Goal: Task Accomplishment & Management: Manage account settings

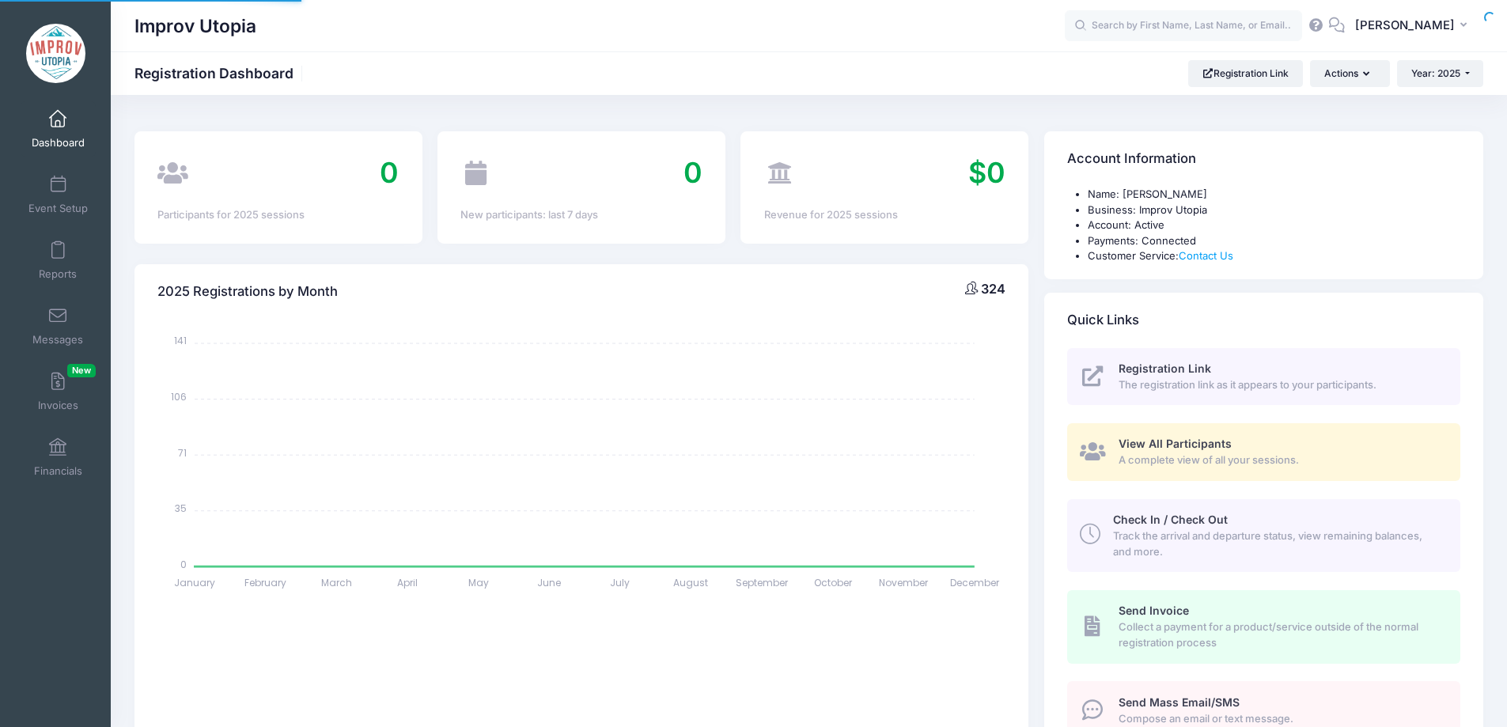
select select
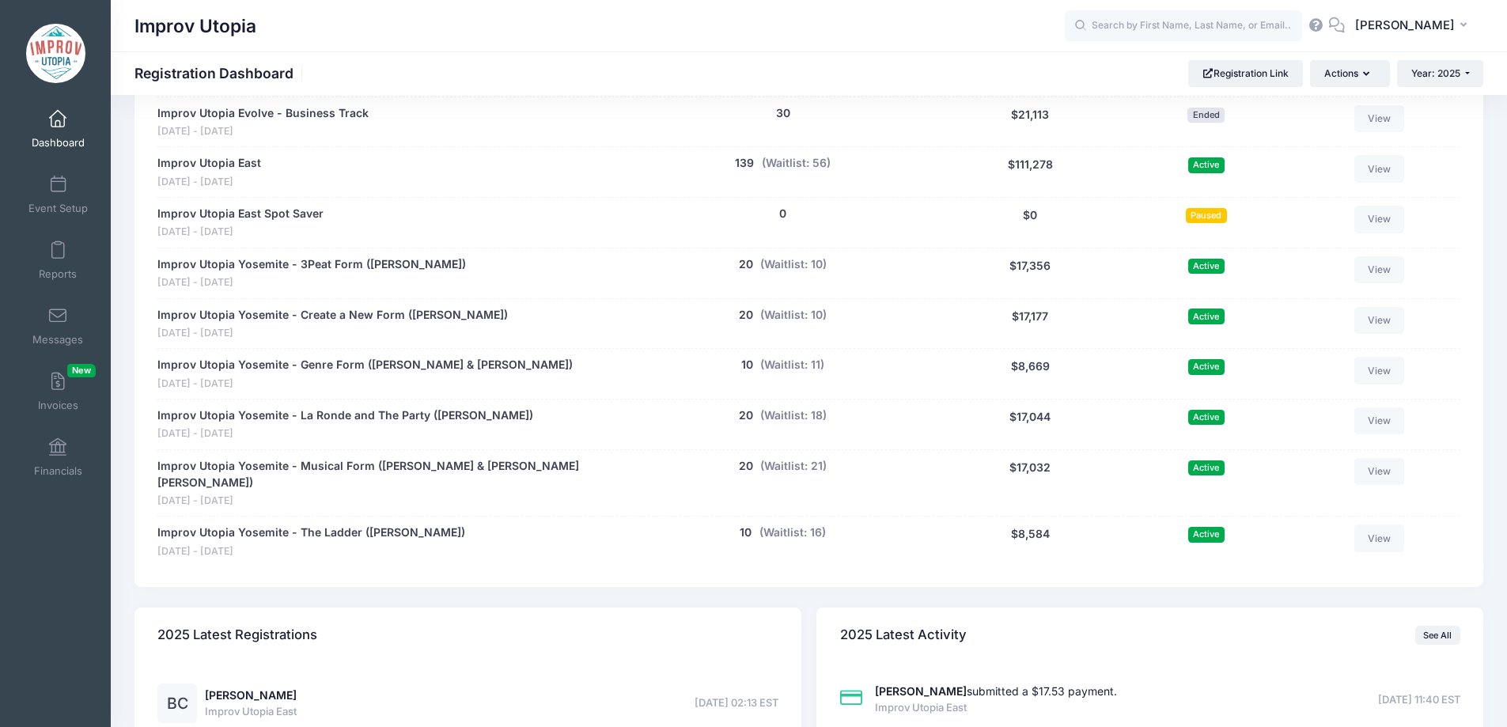
scroll to position [894, 0]
click at [799, 372] on button "(Waitlist: 11)" at bounding box center [792, 366] width 64 height 17
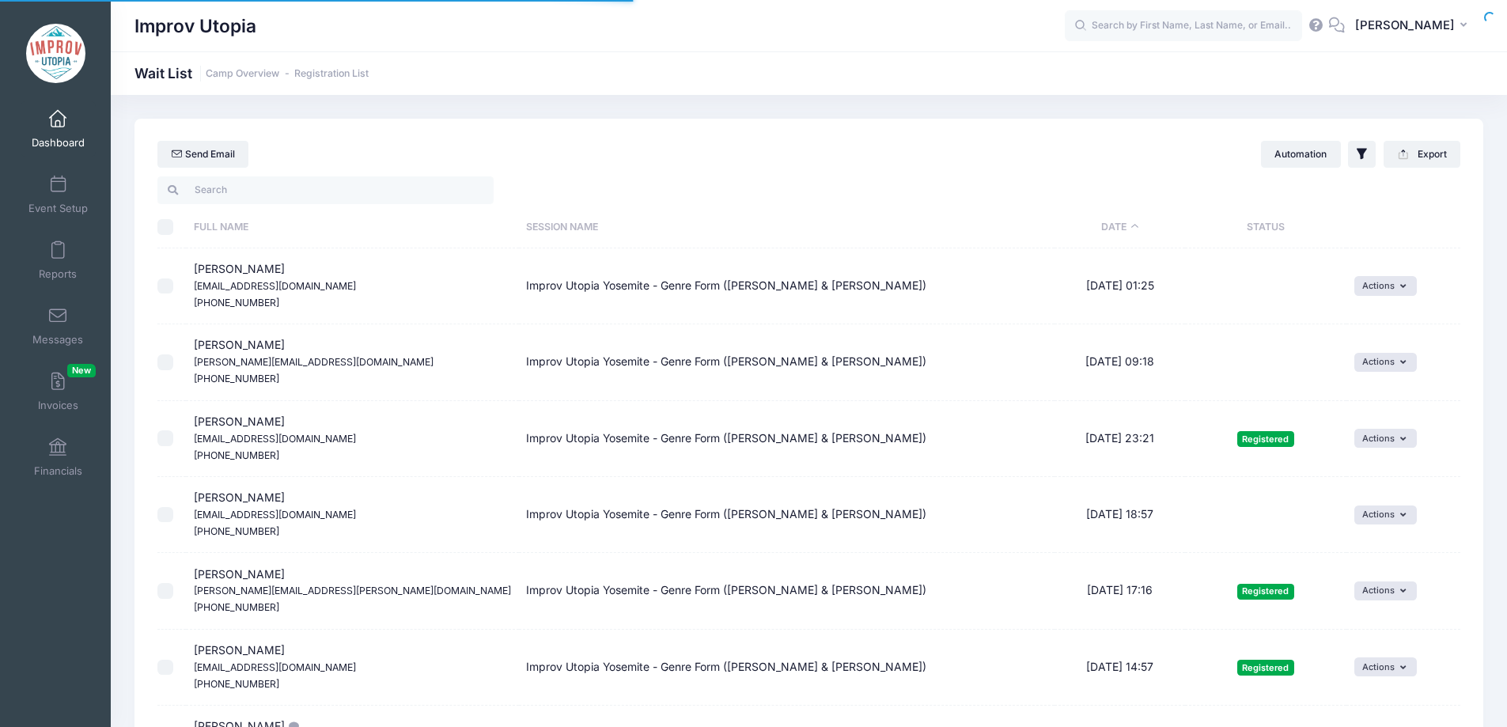
select select "50"
click at [303, 189] on input "search" at bounding box center [325, 189] width 336 height 27
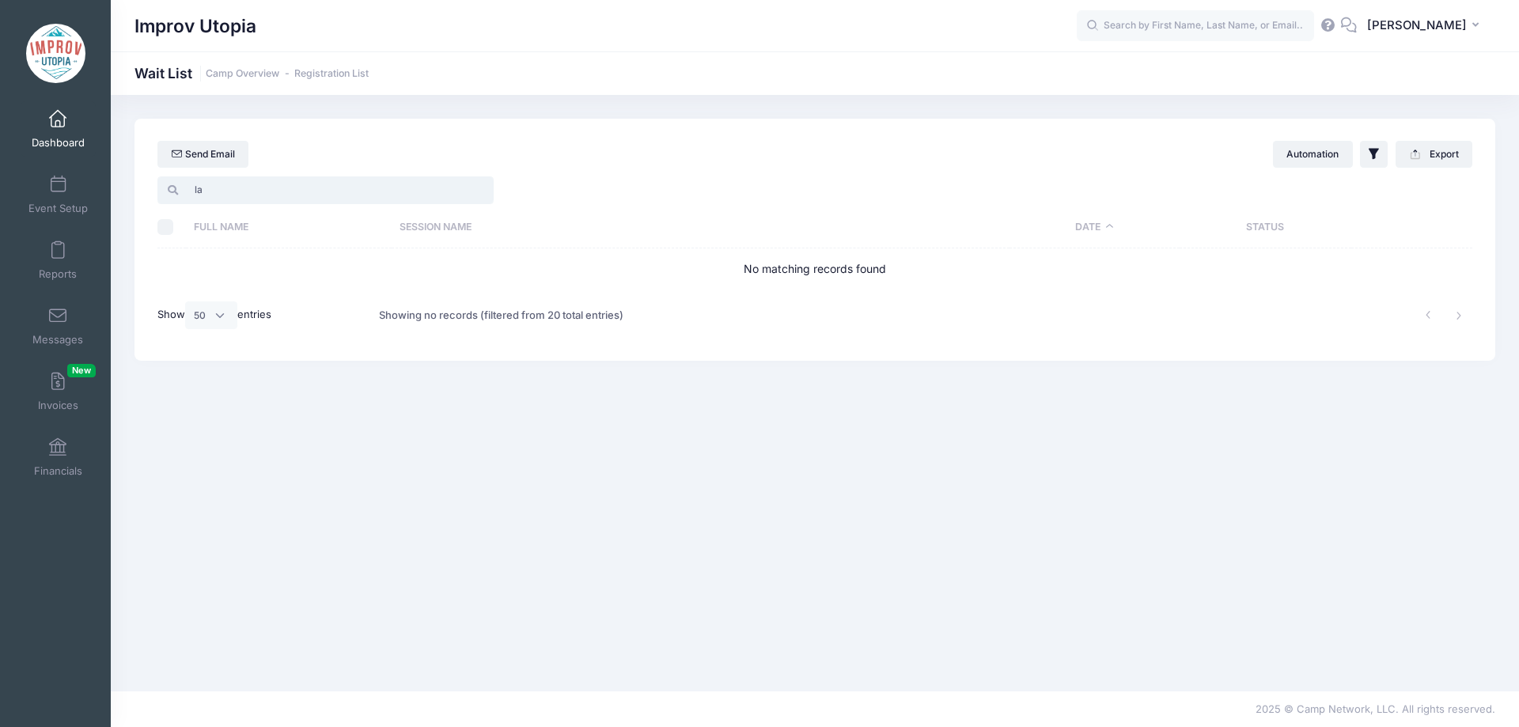
type input "l"
type input "s"
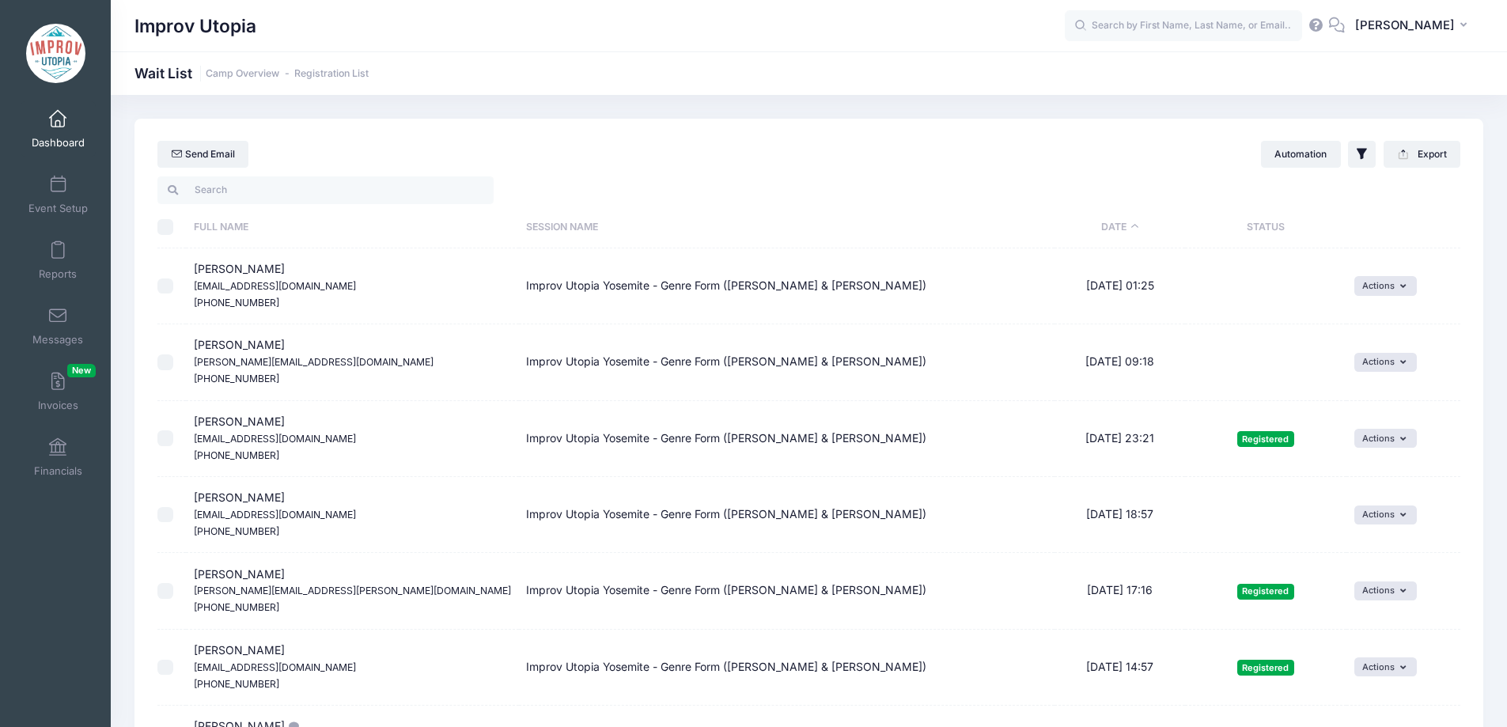
click at [1092, 232] on th "Date" at bounding box center [1120, 227] width 131 height 42
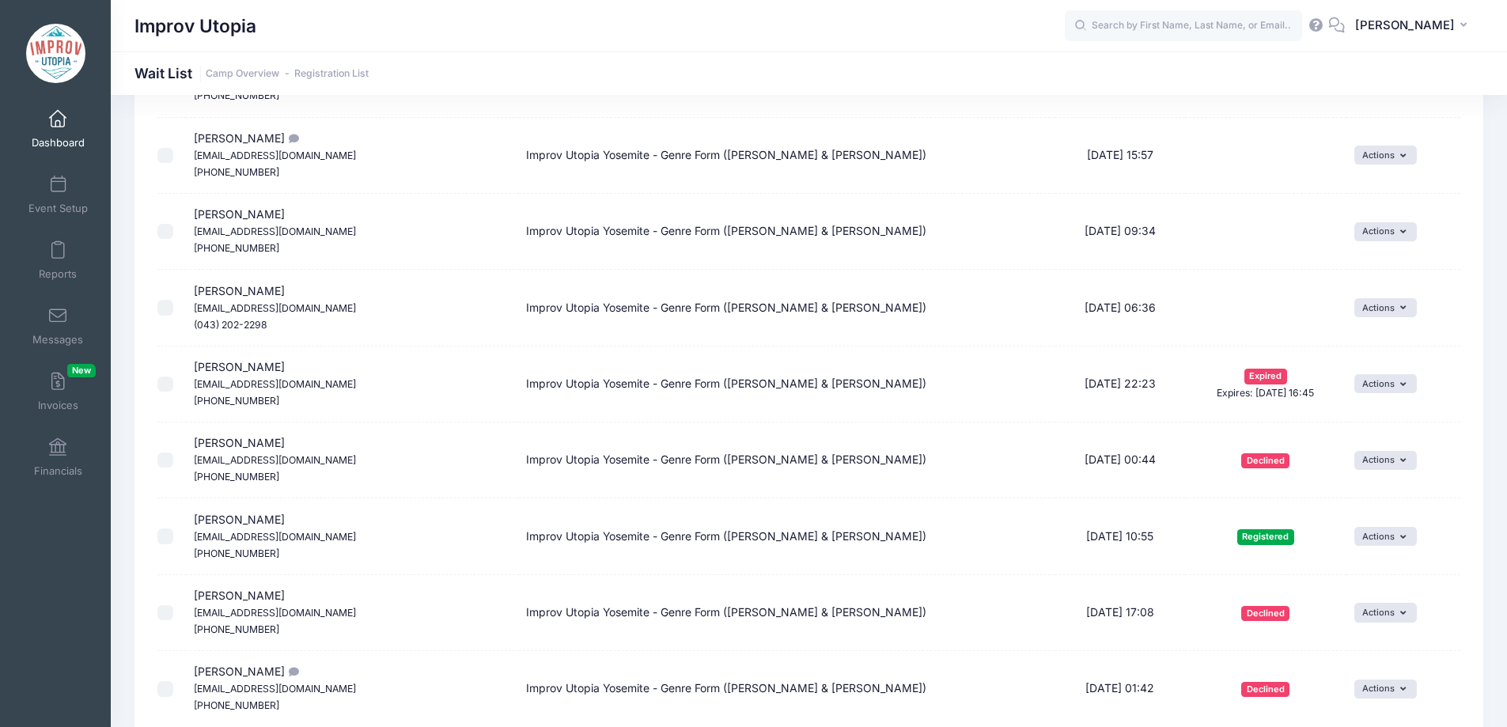
scroll to position [511, 0]
click at [1400, 309] on icon "button" at bounding box center [1406, 309] width 12 height 0
click at [1358, 341] on link "Invite" at bounding box center [1363, 343] width 69 height 30
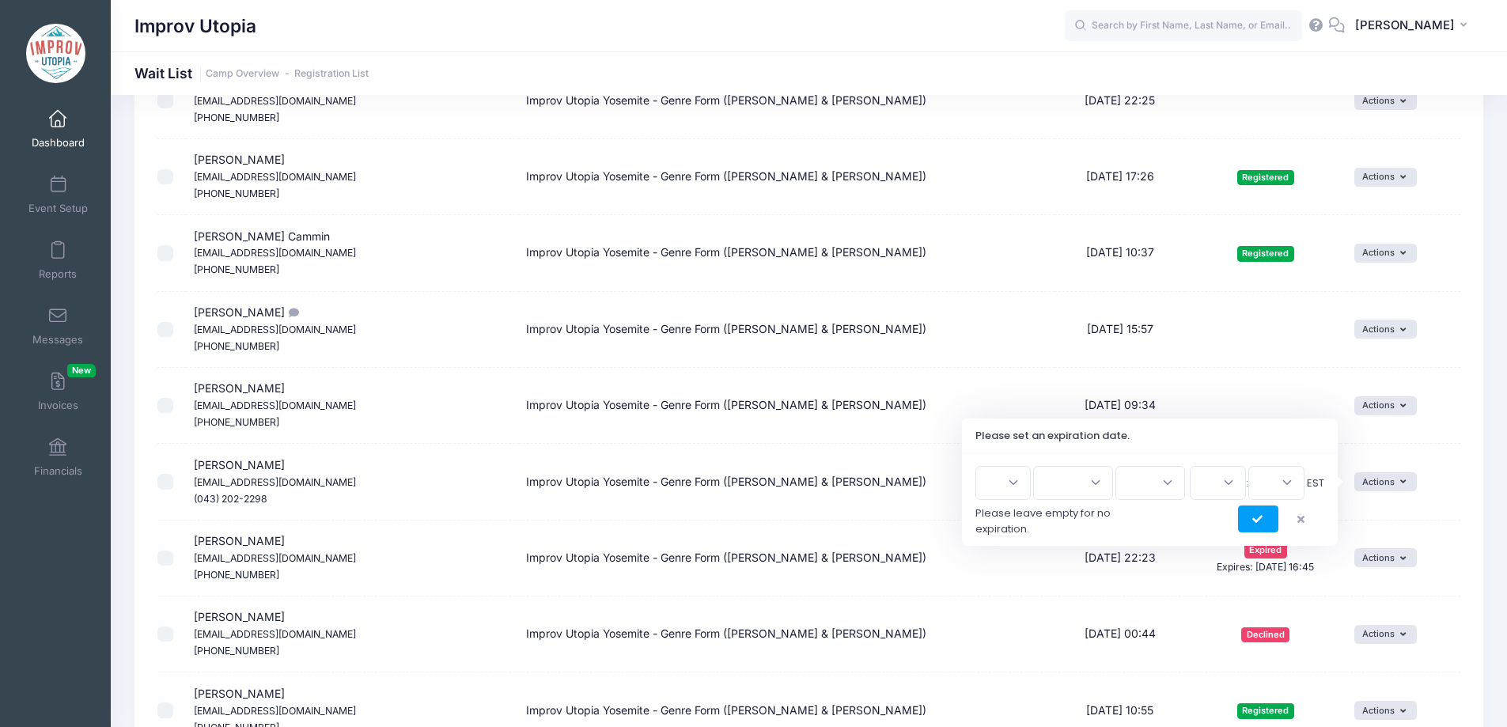
scroll to position [349, 0]
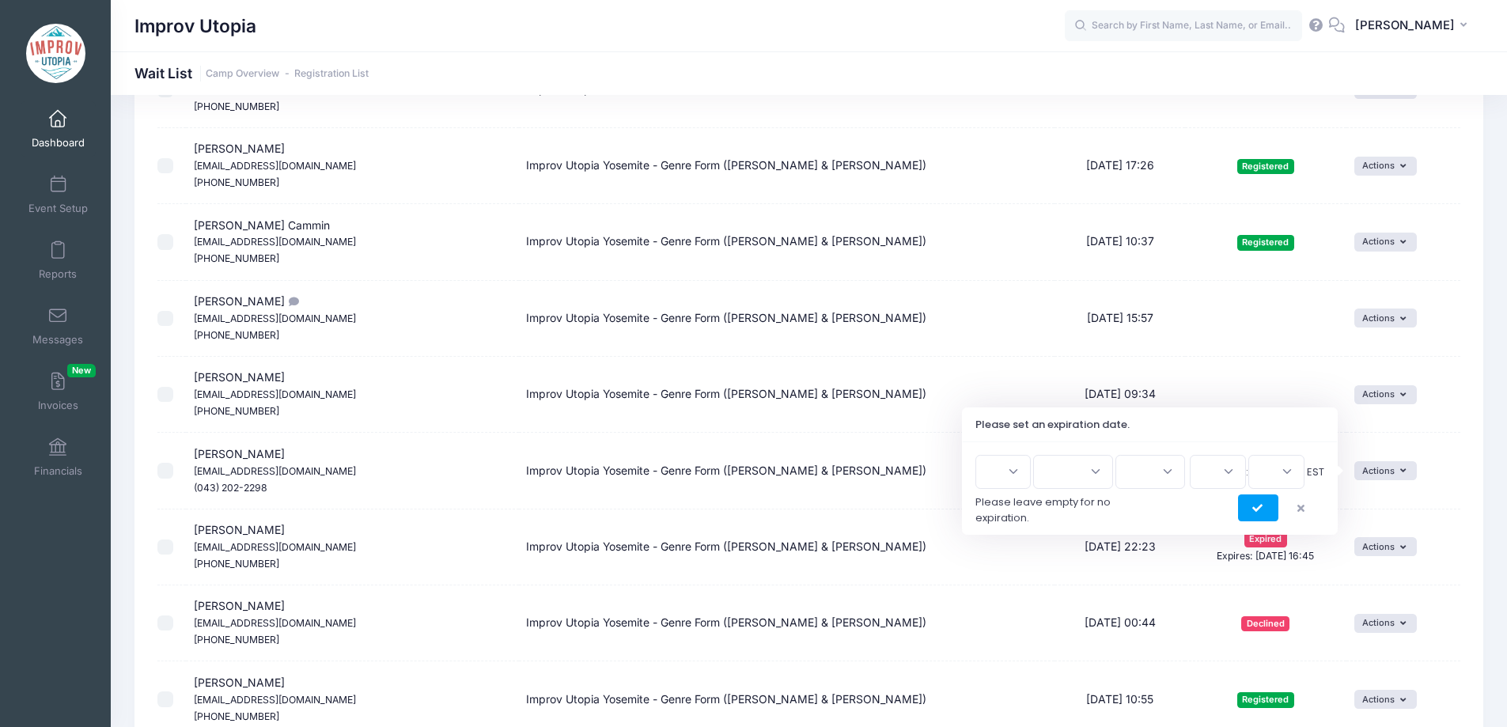
click at [1009, 470] on select "1 2 3 4 5 6 7 8 9 10 11 12 13 14 15 16 17 18 19 20 21 22 23 24 25 26 27 28 29 3…" at bounding box center [1002, 472] width 55 height 34
select select "24"
click at [981, 455] on select "1 2 3 4 5 6 7 8 9 10 11 12 13 14 15 16 17 18 19 20 21 22 23 24 25 26 27 28 29 3…" at bounding box center [1002, 472] width 55 height 34
click at [1076, 477] on select "Jan Feb Mar Apr May Jun [DATE] Aug Sep Oct Nov Dec" at bounding box center [1073, 472] width 80 height 34
select select "7"
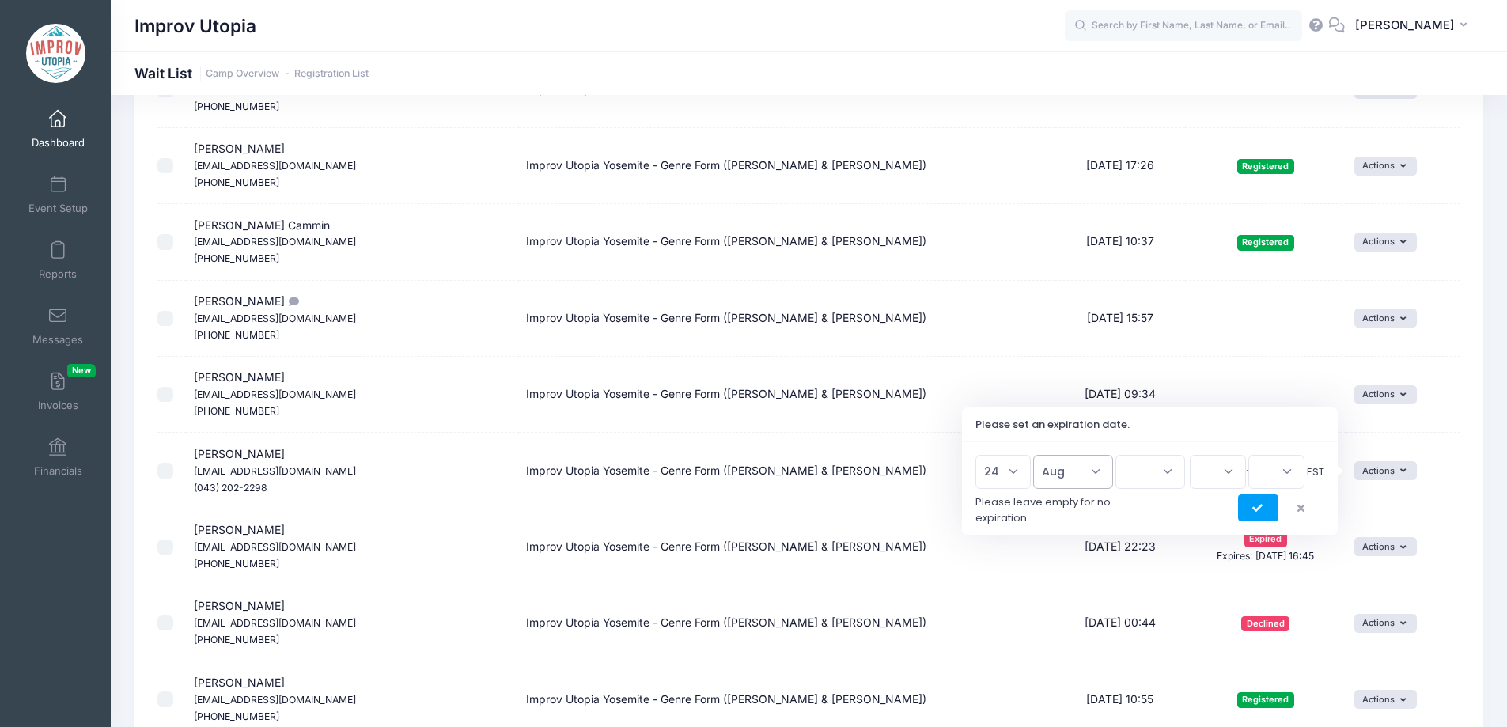
click at [1040, 455] on select "Jan Feb Mar Apr May Jun [DATE] Aug Sep Oct Nov Dec" at bounding box center [1073, 472] width 80 height 34
click at [1161, 472] on select "2026 2025" at bounding box center [1151, 472] width 70 height 34
select select "2025"
click at [1116, 455] on select "2026 2025" at bounding box center [1151, 472] width 70 height 34
click at [1207, 471] on select "00 01 02 03 04 05 06 07 08 09 10 11 12 13 14 15 16 17 18 19 20 21 22 23" at bounding box center [1218, 472] width 56 height 34
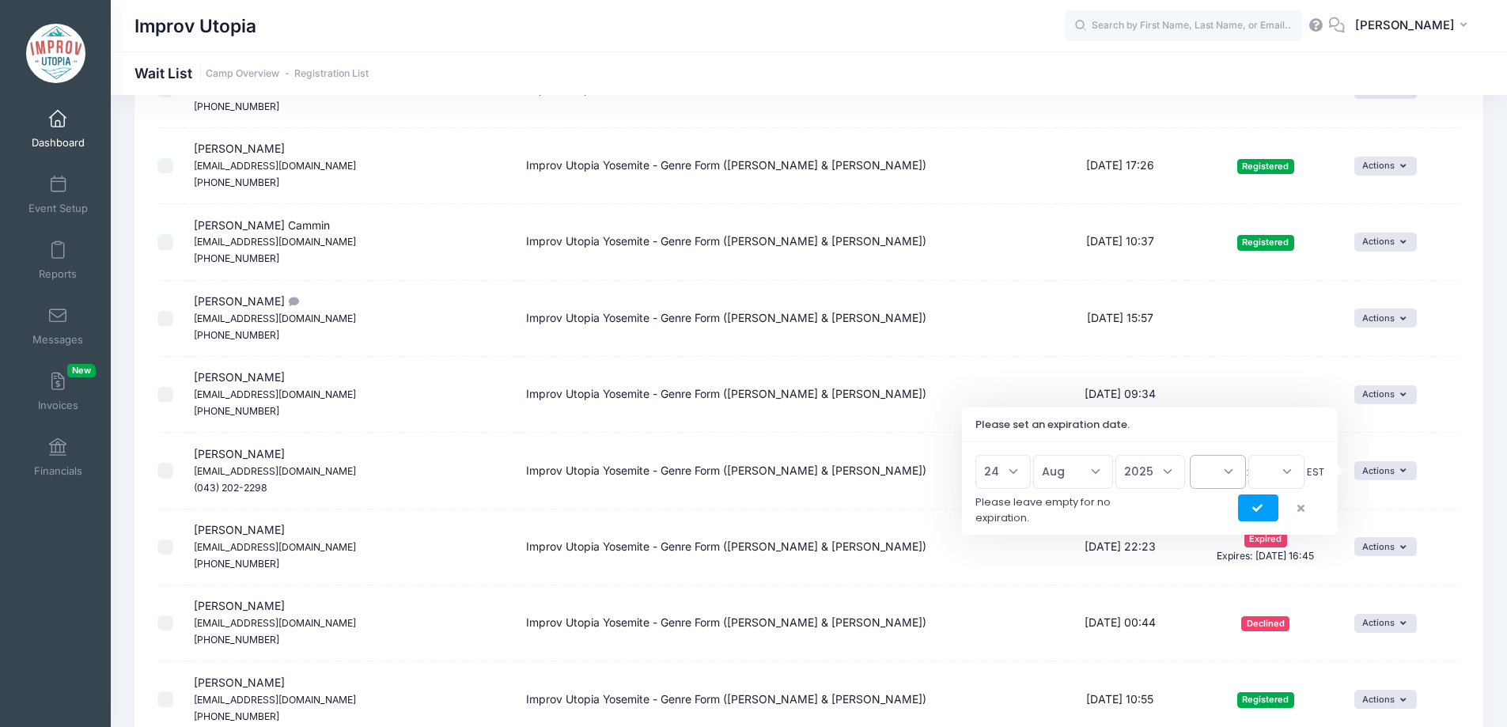
select select "23"
click at [1190, 455] on select "00 01 02 03 04 05 06 07 08 09 10 11 12 13 14 15 16 17 18 19 20 21 22 23" at bounding box center [1218, 472] width 56 height 34
click at [1276, 471] on select "00 15 30 45" at bounding box center [1276, 472] width 56 height 34
select select "45"
click at [1248, 455] on select "00 15 30 45" at bounding box center [1276, 472] width 56 height 34
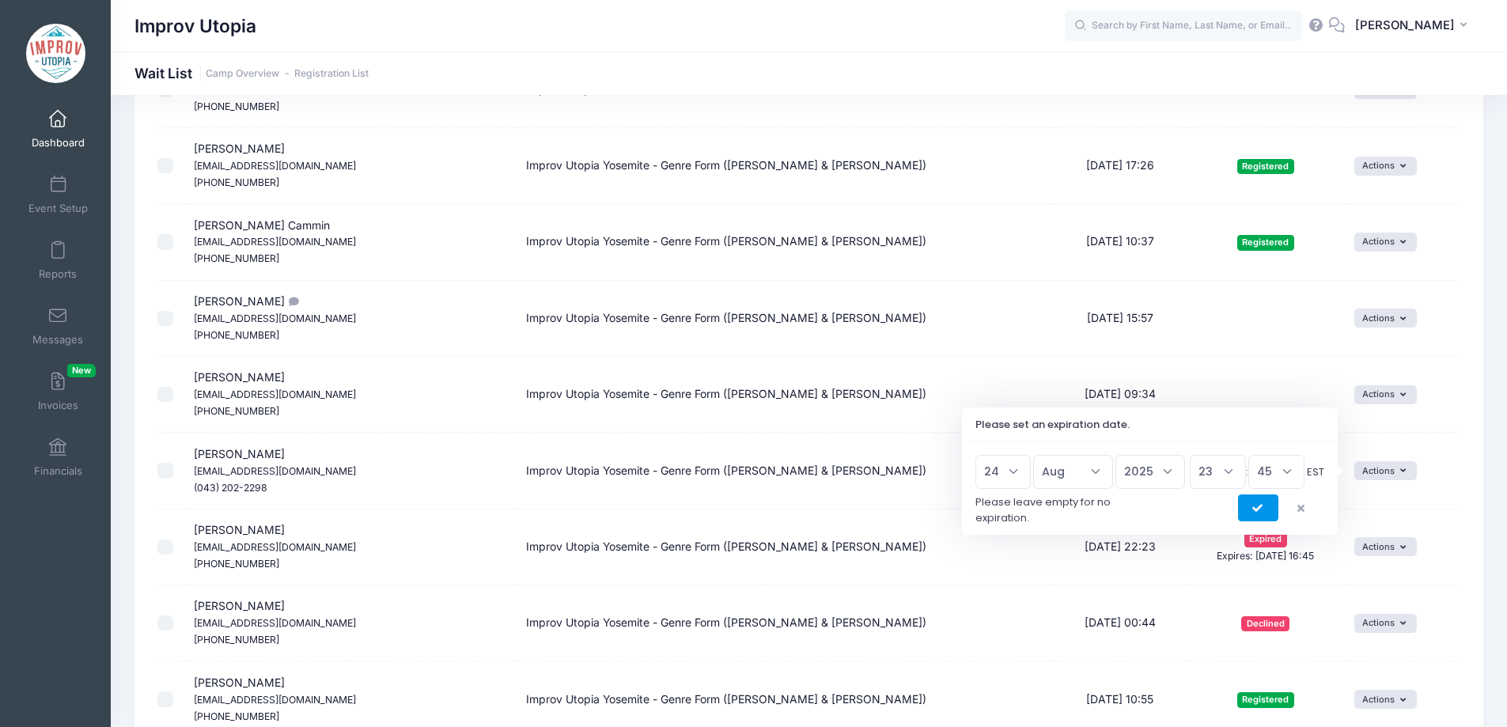
click at [1254, 509] on icon "submit" at bounding box center [1258, 509] width 13 height 0
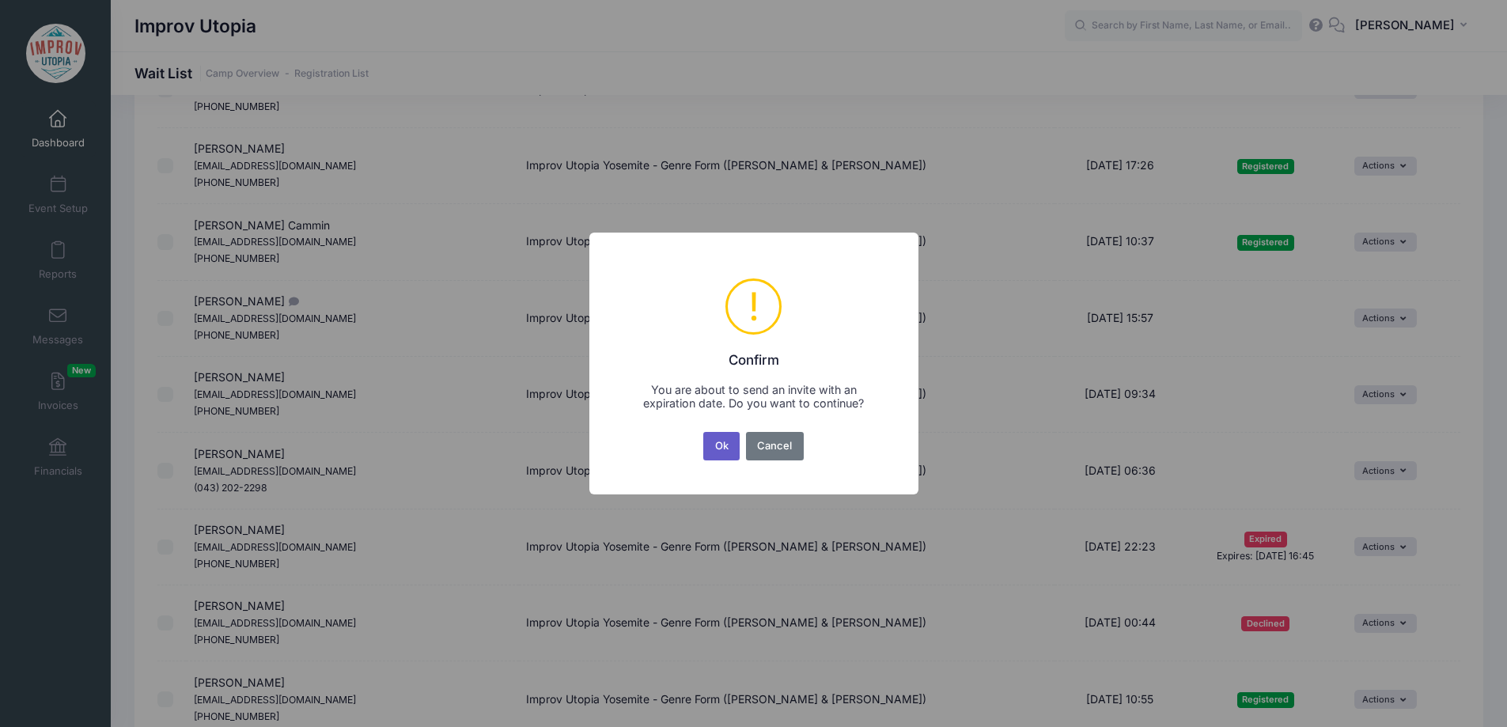
click at [715, 438] on button "Ok" at bounding box center [721, 446] width 36 height 28
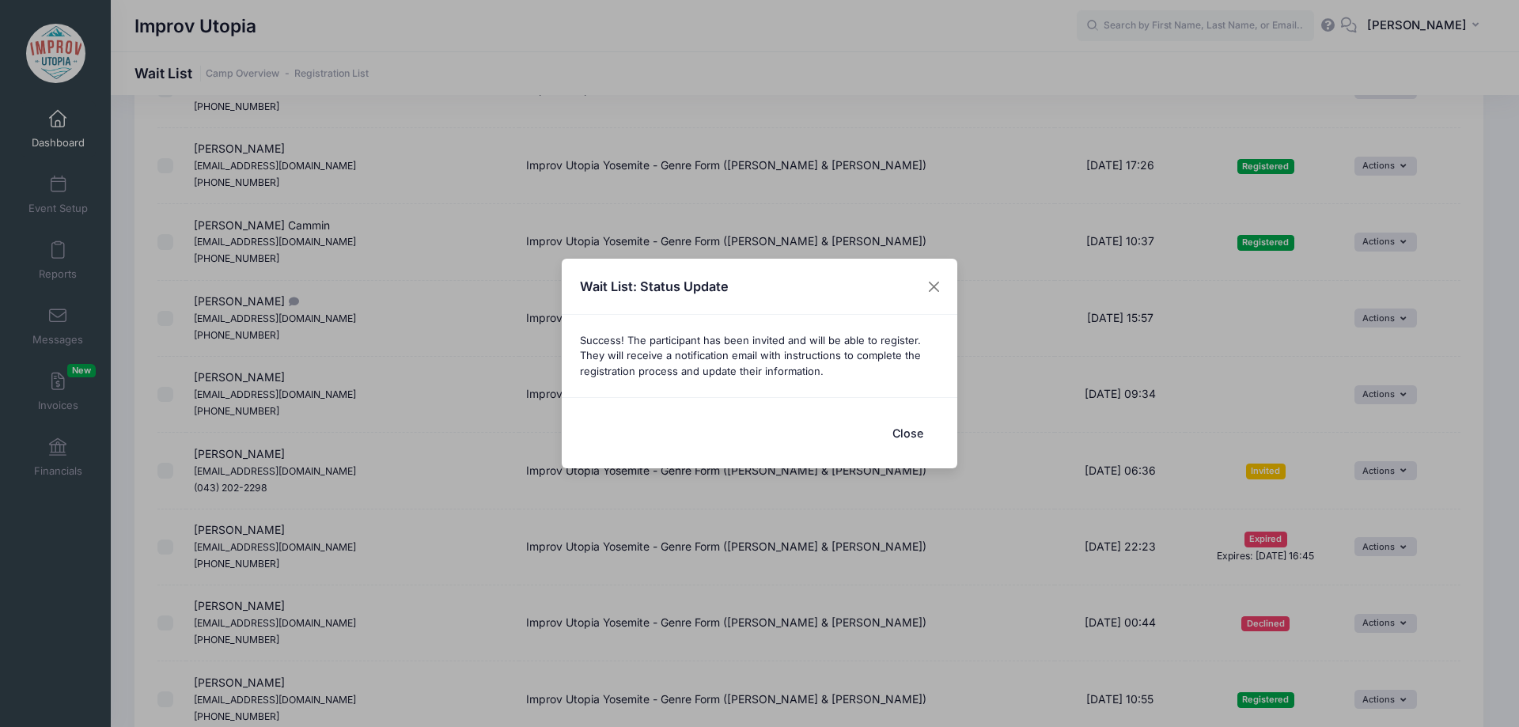
click at [914, 434] on button "Close" at bounding box center [907, 433] width 63 height 34
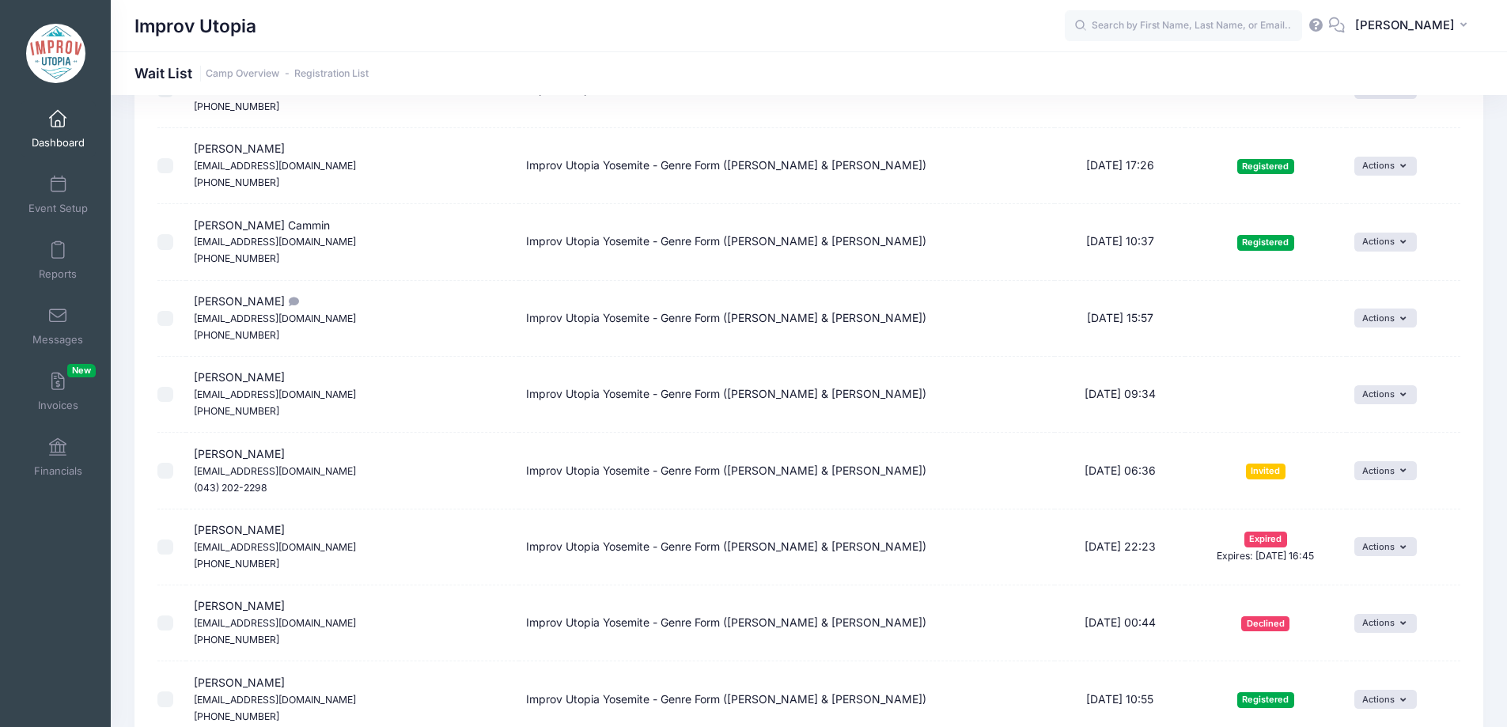
click at [56, 131] on link "Dashboard" at bounding box center [58, 128] width 75 height 55
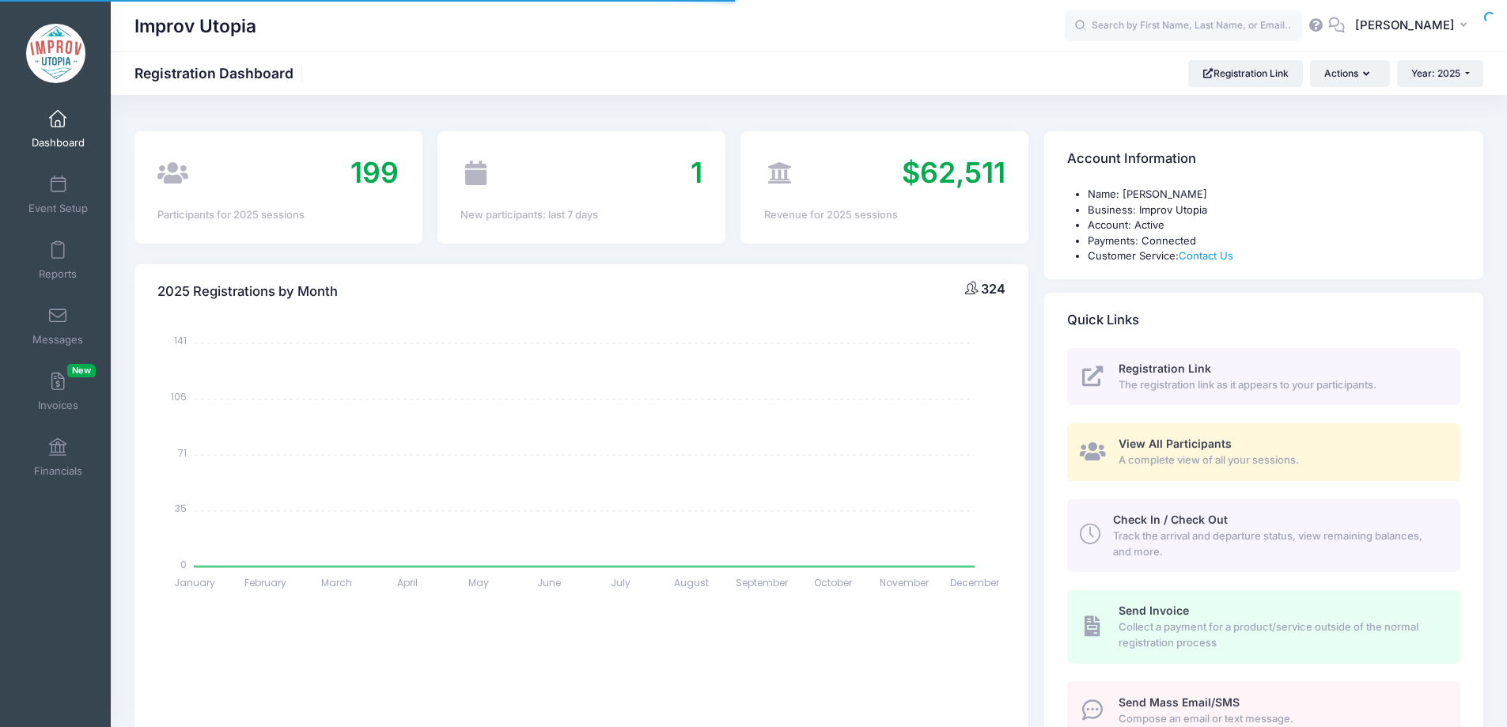
select select
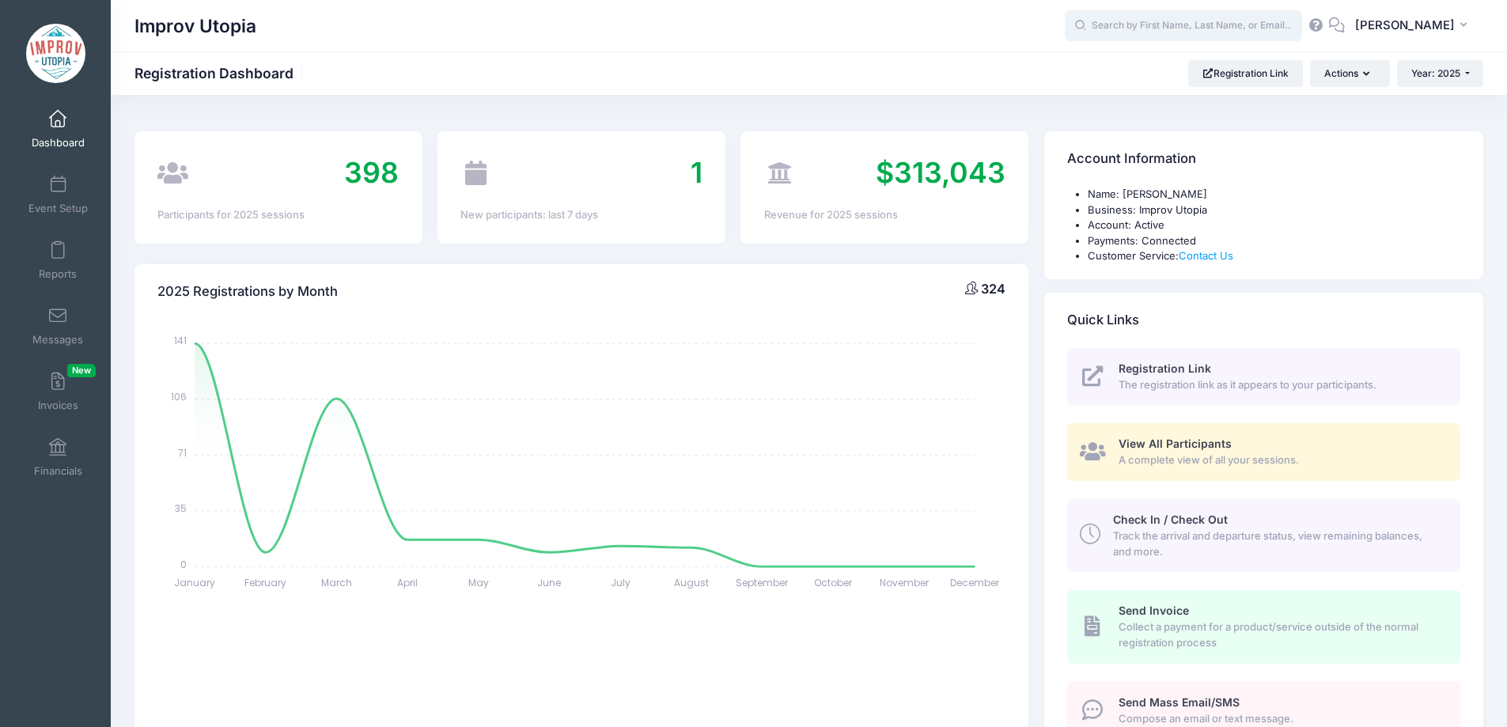
click at [1192, 29] on input "text" at bounding box center [1183, 26] width 237 height 32
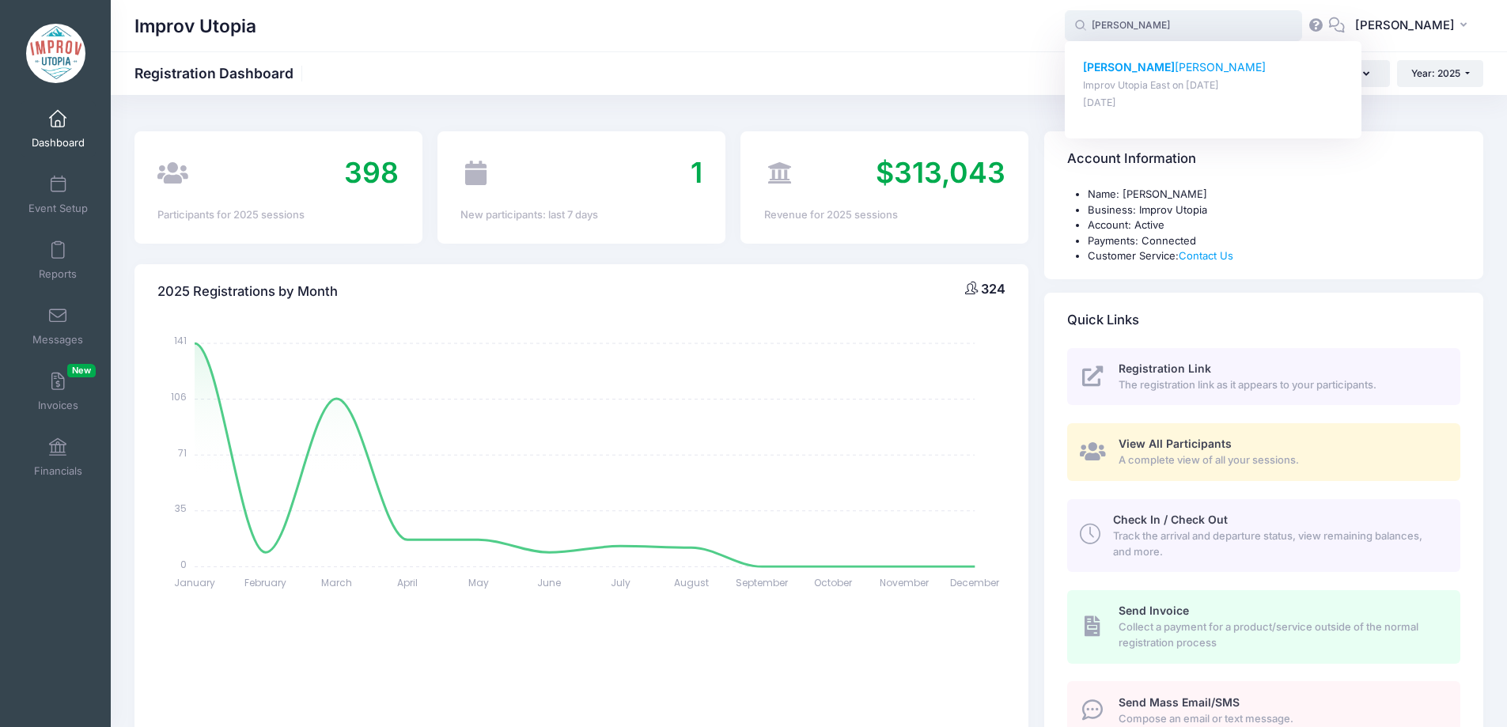
click at [1169, 65] on p "benj amin Cheung" at bounding box center [1213, 67] width 261 height 17
type input "benjamin Cheung (Improv Utopia East, Aug-29, 2025)"
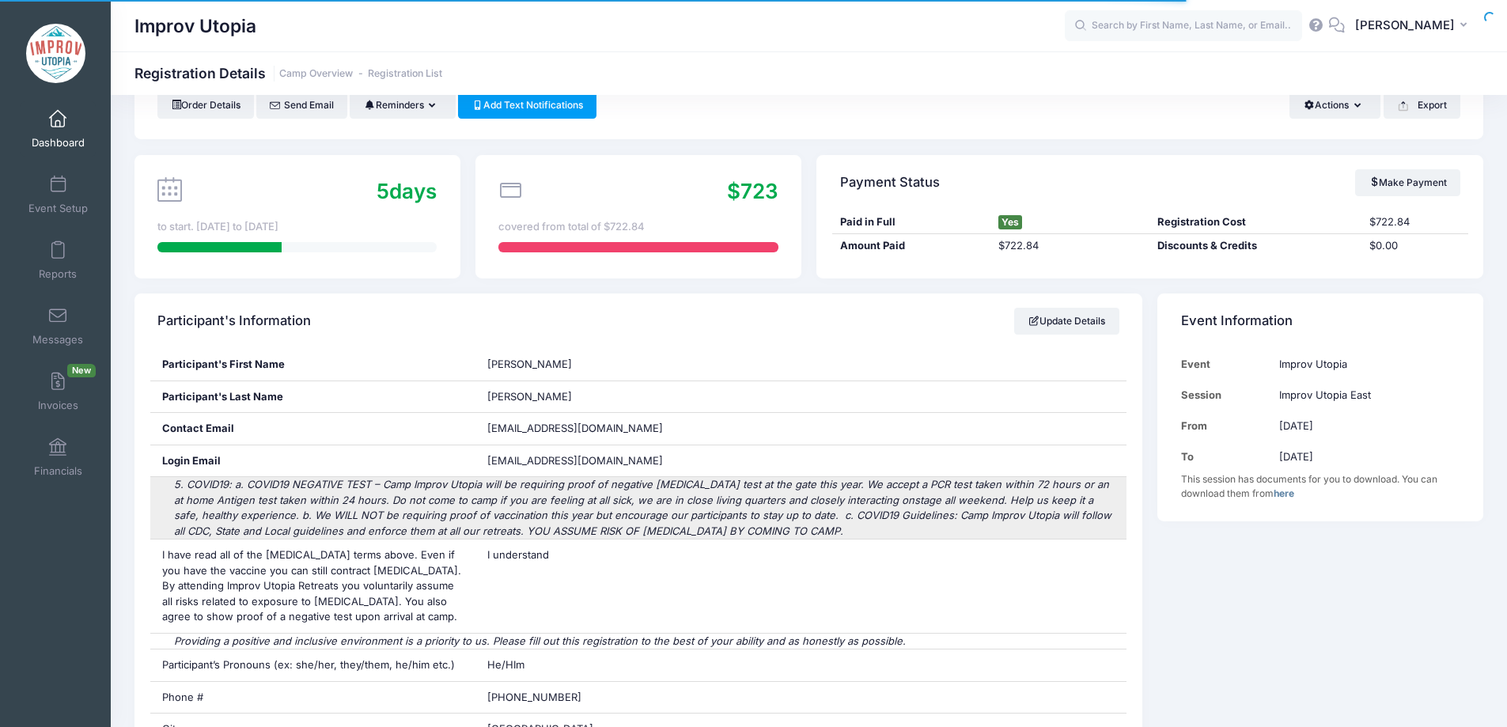
scroll to position [78, 0]
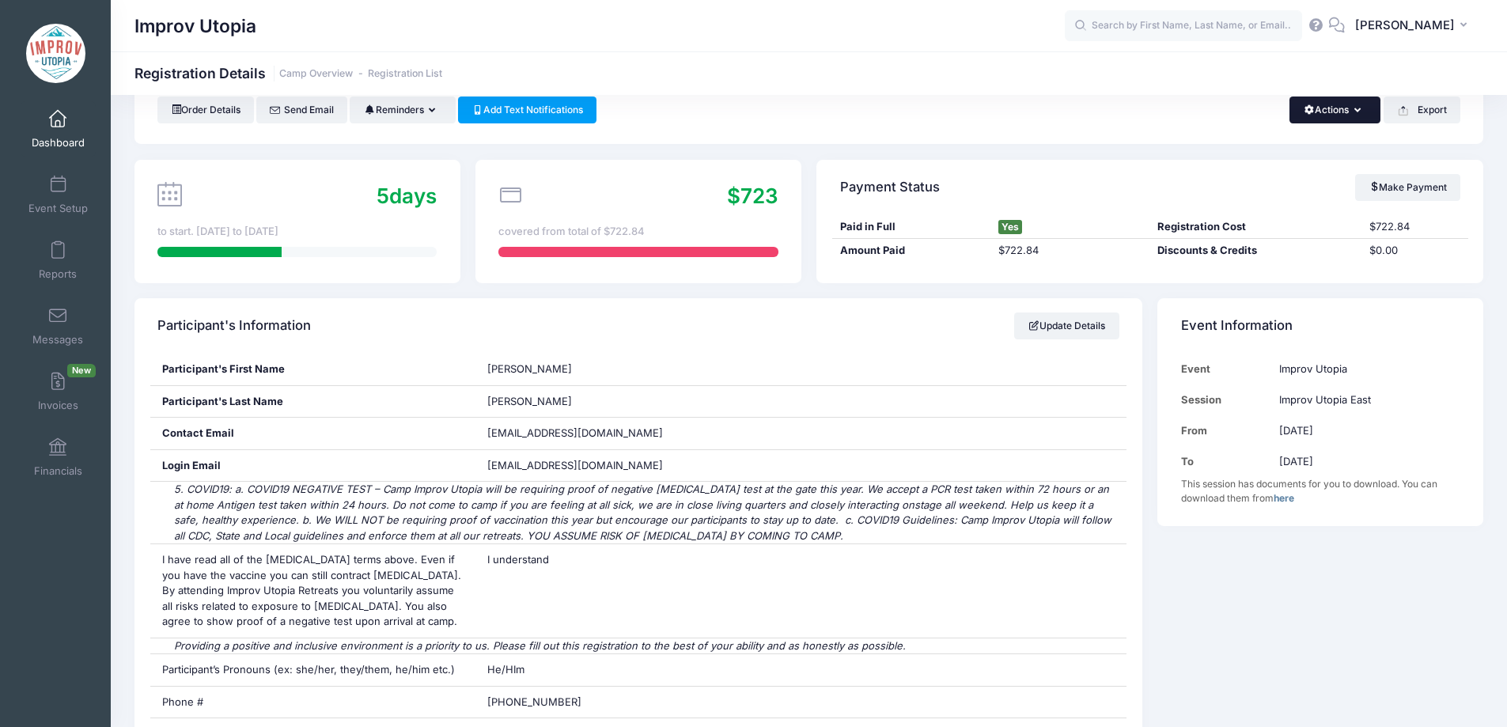
click at [1308, 107] on span "button" at bounding box center [1309, 109] width 12 height 9
click at [1306, 263] on link "Delete" at bounding box center [1282, 256] width 183 height 30
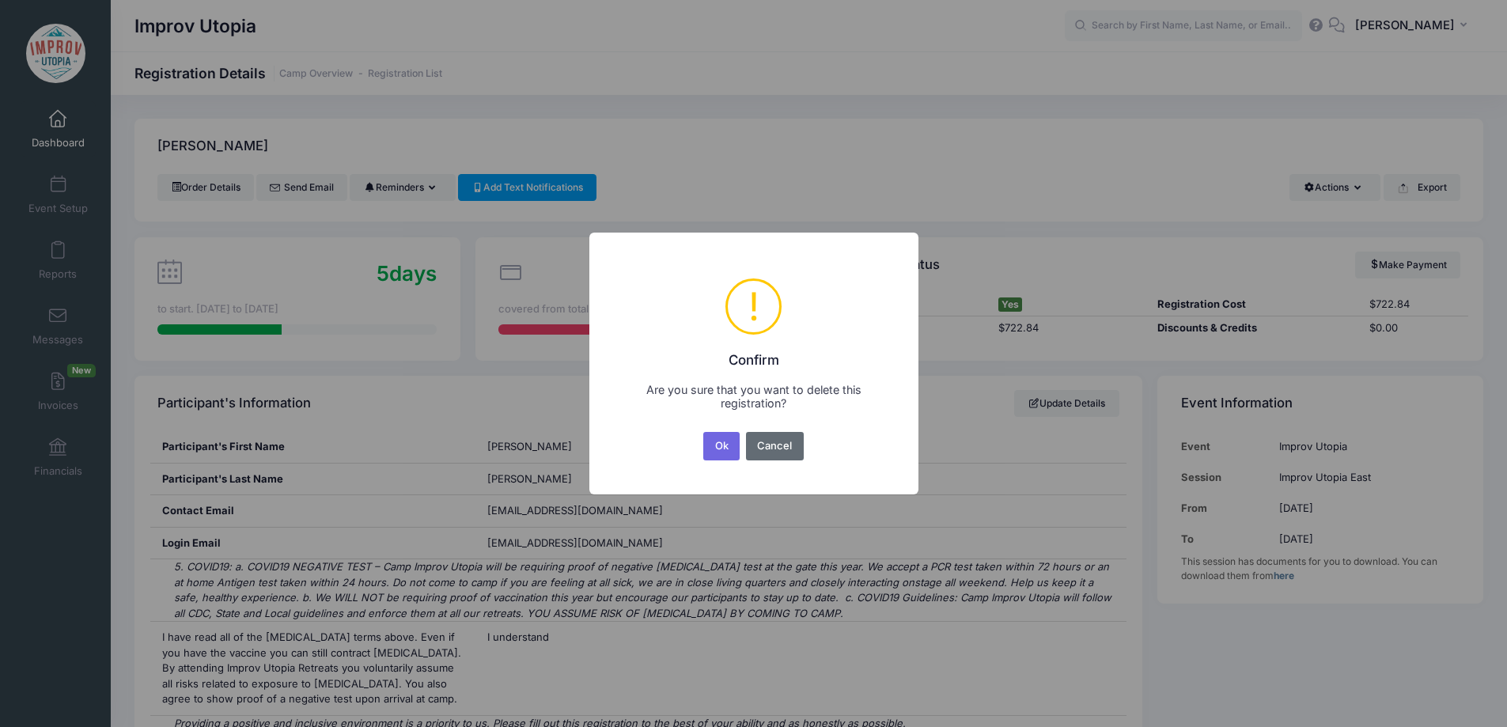
click at [785, 453] on button "Cancel" at bounding box center [775, 446] width 58 height 28
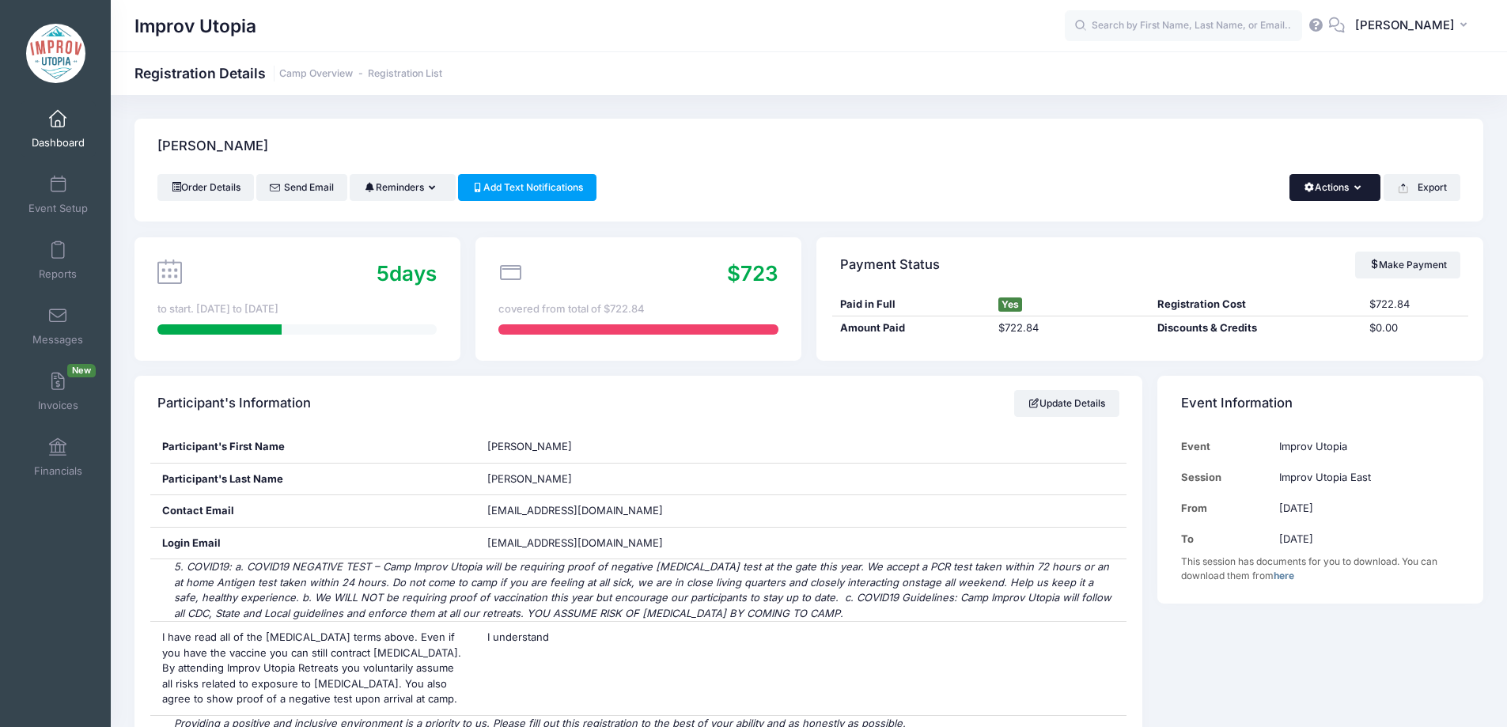
click at [1343, 191] on button "Actions" at bounding box center [1335, 187] width 91 height 27
click at [1204, 339] on span at bounding box center [1204, 333] width 11 height 11
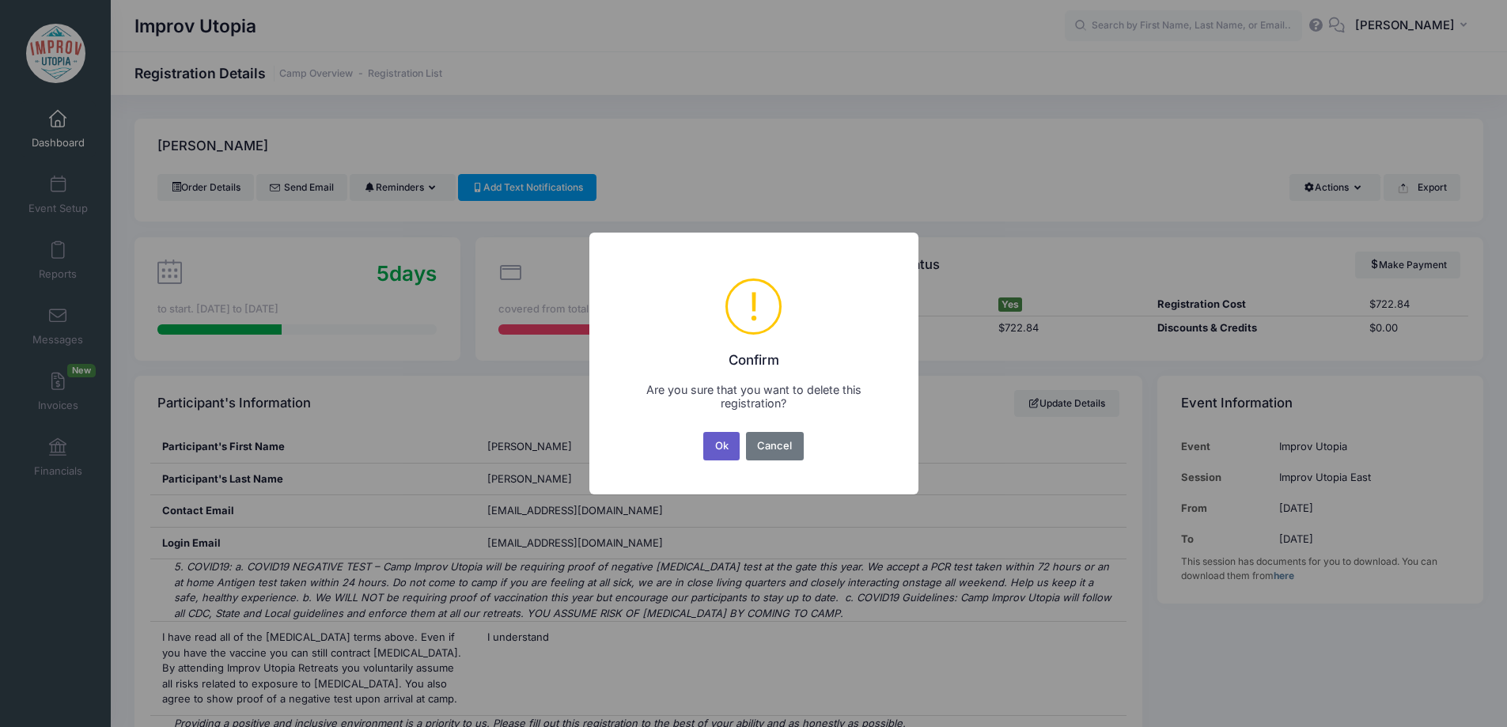
click at [722, 457] on button "Ok" at bounding box center [721, 446] width 36 height 28
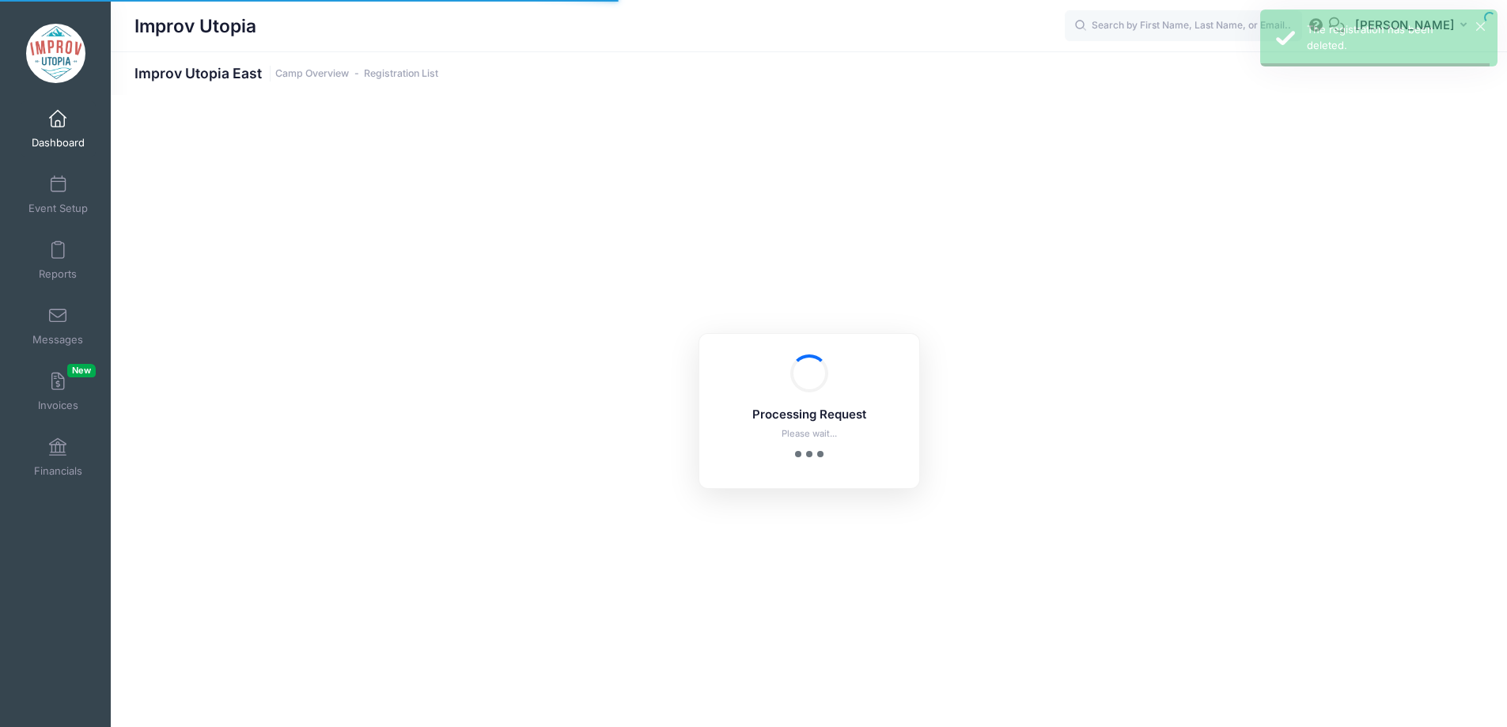
select select "10"
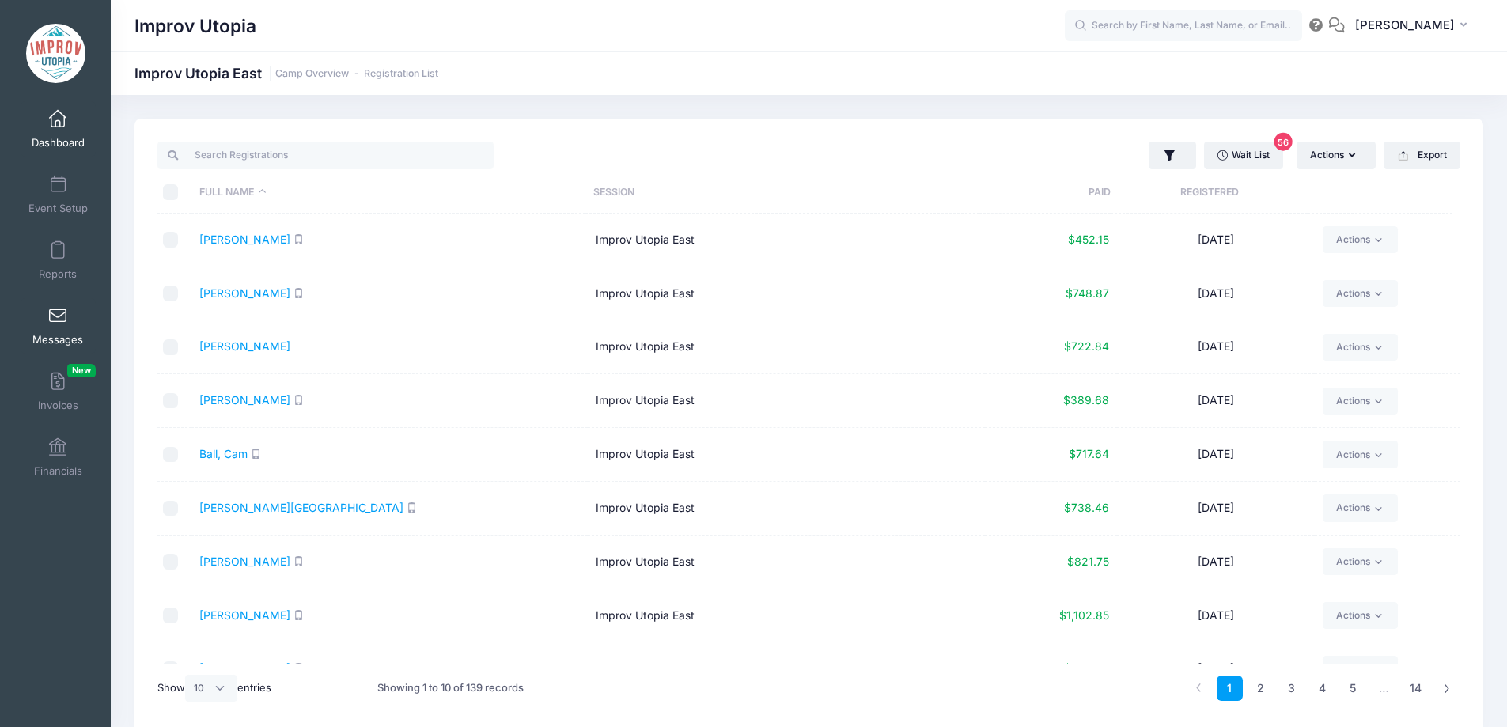
click at [58, 327] on link "Messages" at bounding box center [58, 325] width 75 height 55
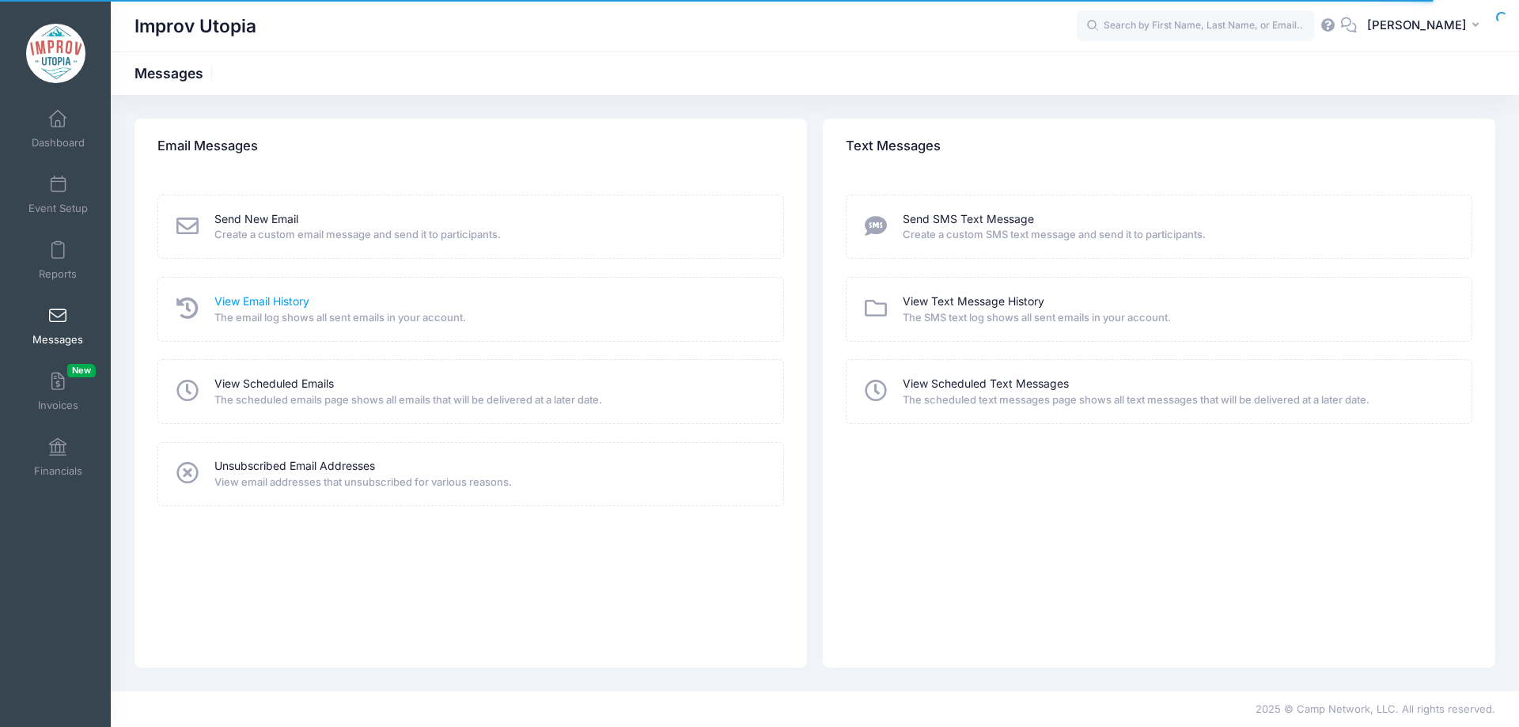
click at [266, 303] on link "View Email History" at bounding box center [261, 302] width 95 height 17
